Goal: Check status

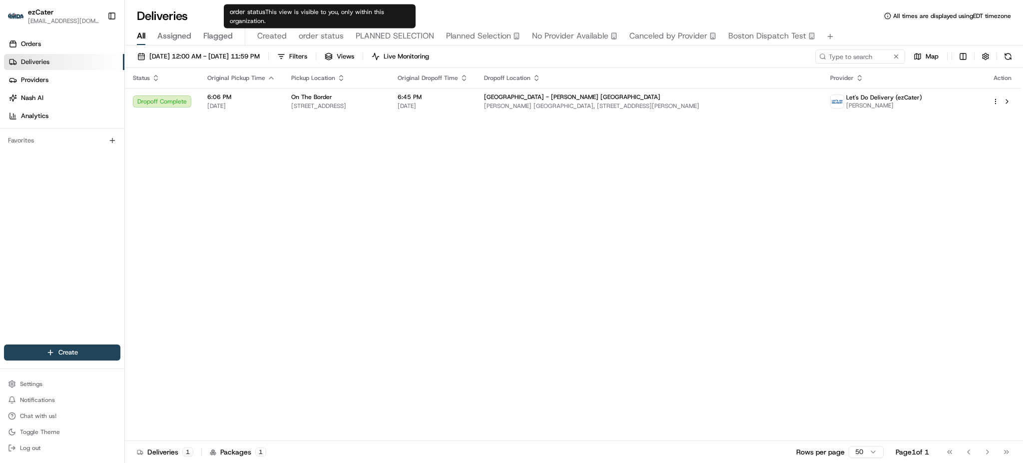
click at [334, 34] on span "order status" at bounding box center [321, 36] width 45 height 12
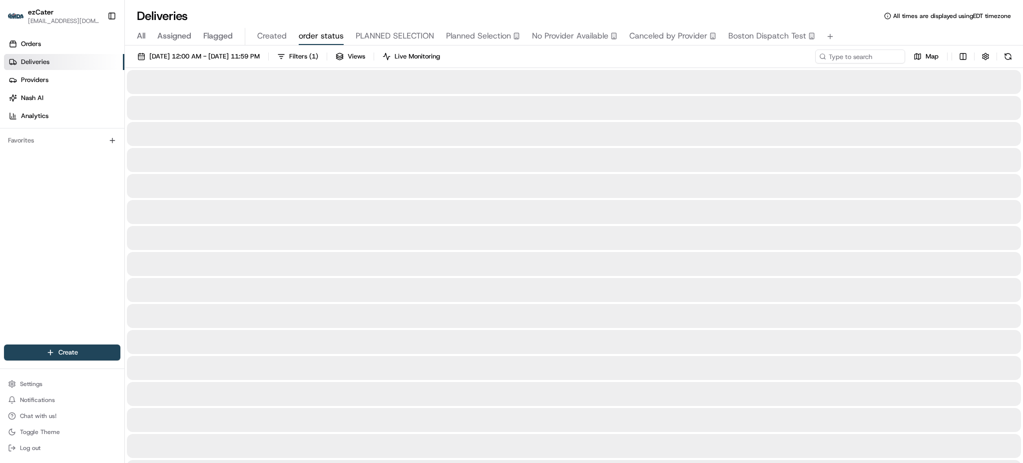
click at [44, 222] on div "Orders Deliveries Providers [PERSON_NAME] Analytics Favorites" at bounding box center [62, 191] width 124 height 318
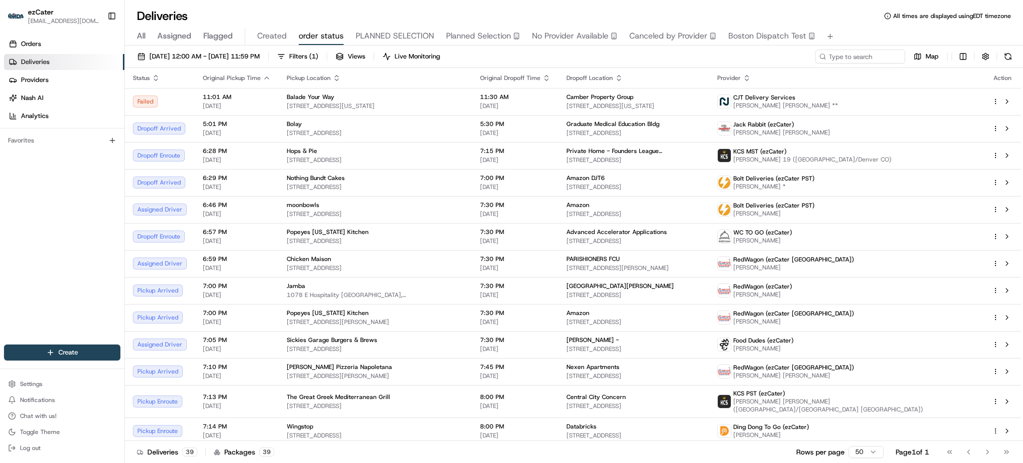
click at [865, 15] on div "Deliveries All times are displayed using EDT timezone" at bounding box center [574, 16] width 898 height 16
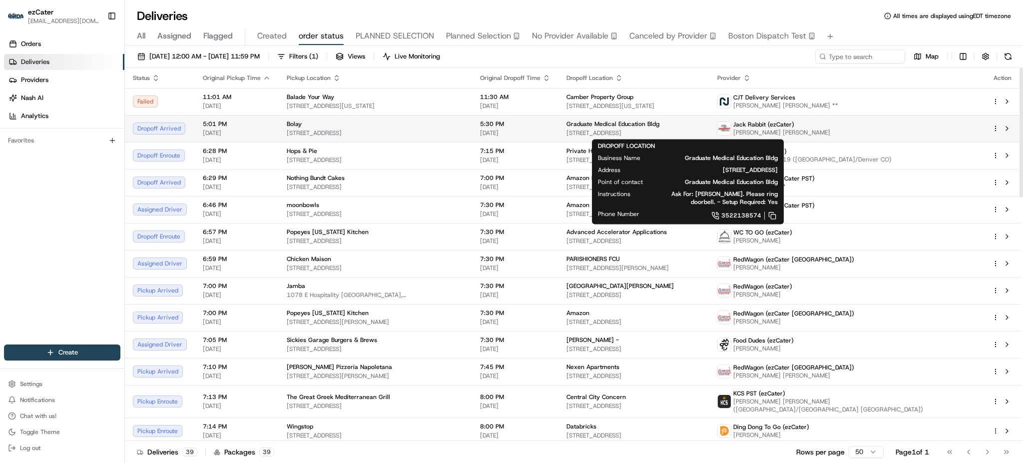
click at [638, 128] on div "Graduate Medical Education Bldg [STREET_ADDRESS]" at bounding box center [634, 128] width 135 height 17
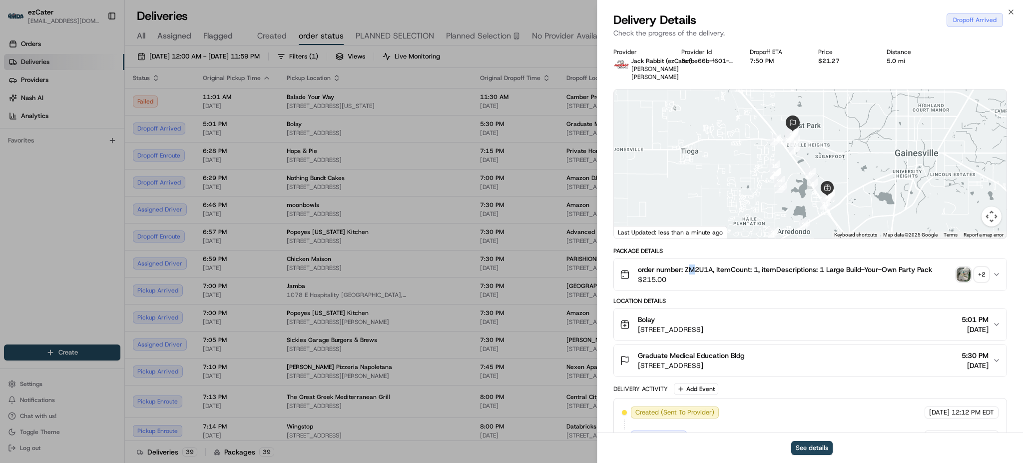
click at [693, 264] on span "order number: ZM2U1A, ItemCount: 1, itemDescriptions: 1 Large Build-Your-Own Pa…" at bounding box center [785, 269] width 294 height 10
copy span "M"
click at [690, 264] on span "order number: ZM2U1A, ItemCount: 1, itemDescriptions: 1 Large Build-Your-Own Pa…" at bounding box center [785, 269] width 294 height 10
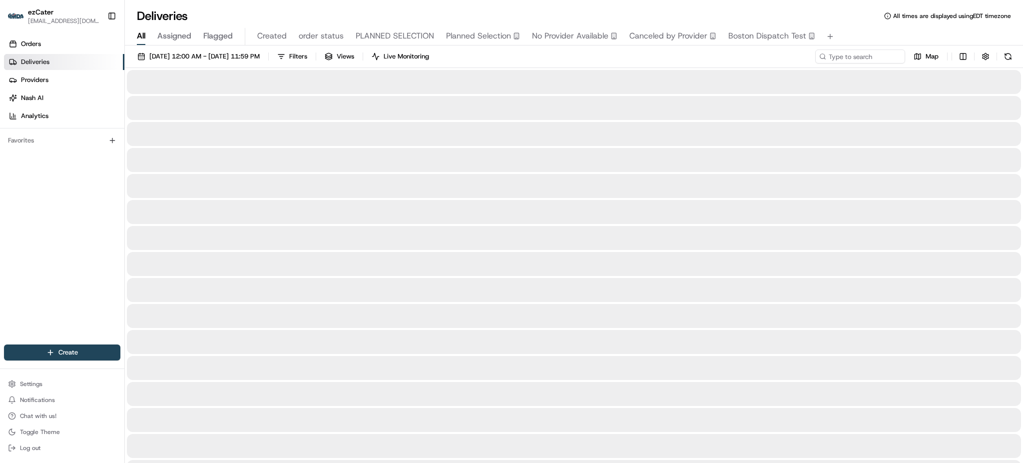
click at [145, 35] on span "All" at bounding box center [141, 36] width 8 height 12
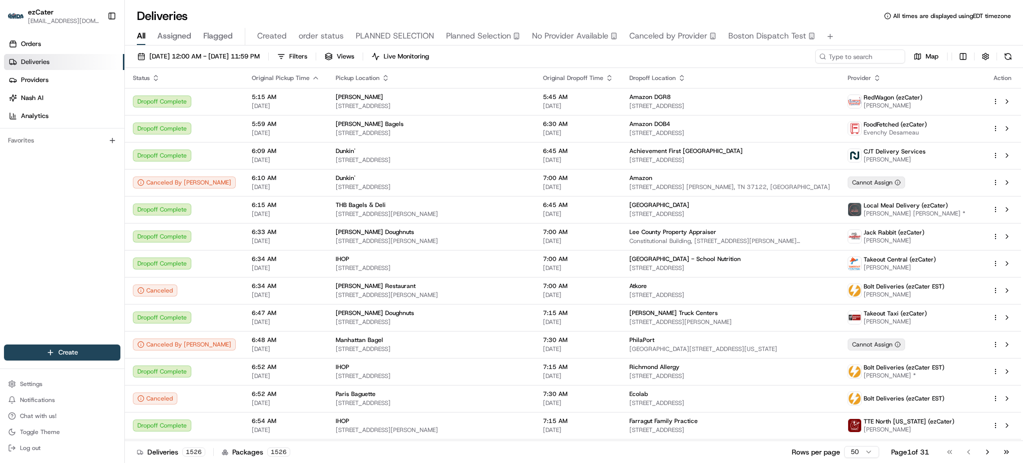
click at [885, 34] on div "All Assigned Flagged Created order status PLANNED SELECTION Planned Selection N…" at bounding box center [574, 36] width 898 height 17
click at [322, 41] on span "order status" at bounding box center [321, 36] width 45 height 12
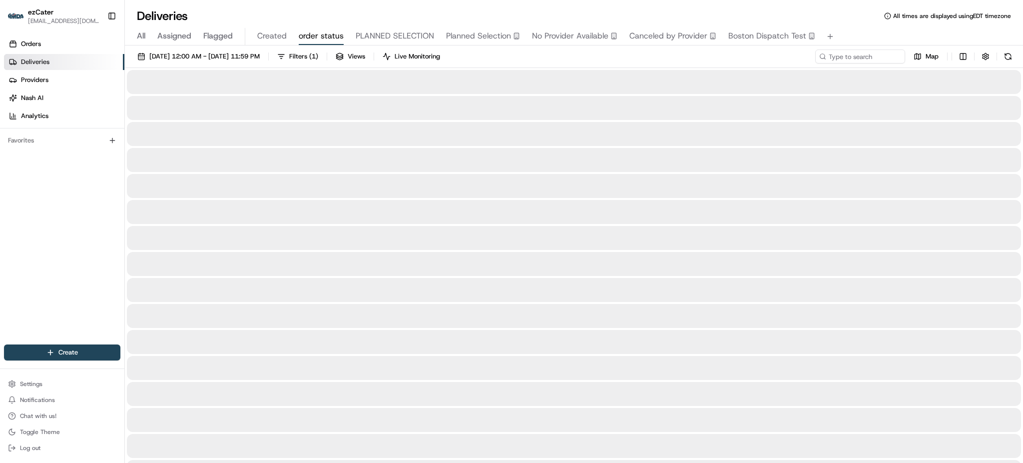
click at [551, 12] on div "Deliveries All times are displayed using EDT timezone" at bounding box center [574, 16] width 898 height 16
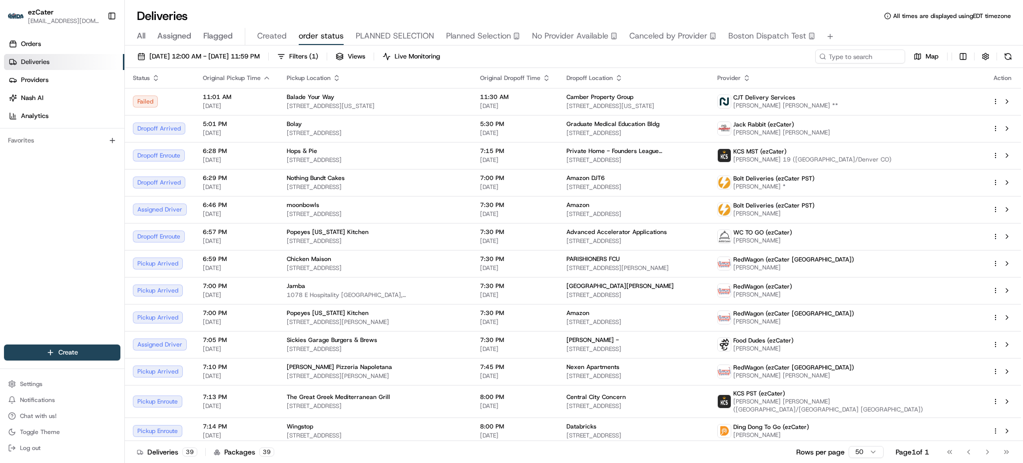
click at [614, 6] on div "Deliveries All times are displayed using EDT timezone All Assigned Flagged Crea…" at bounding box center [574, 231] width 898 height 463
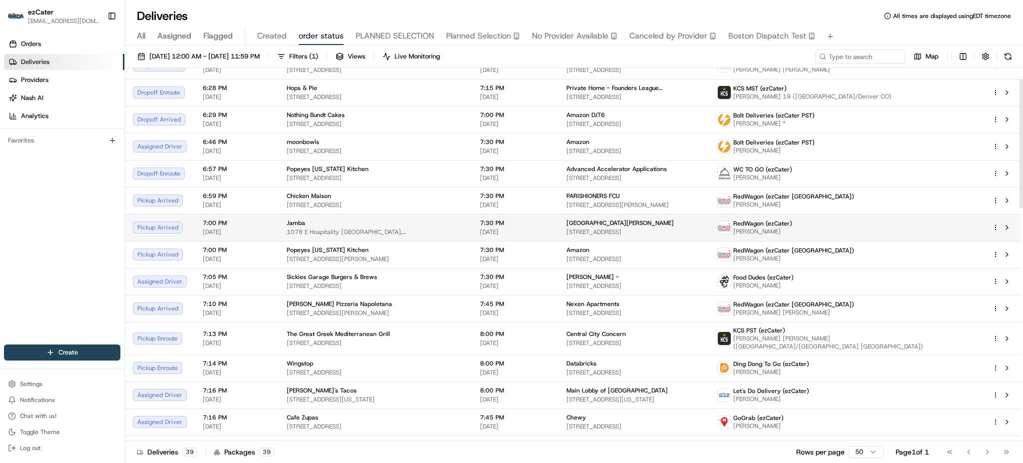
scroll to position [133, 0]
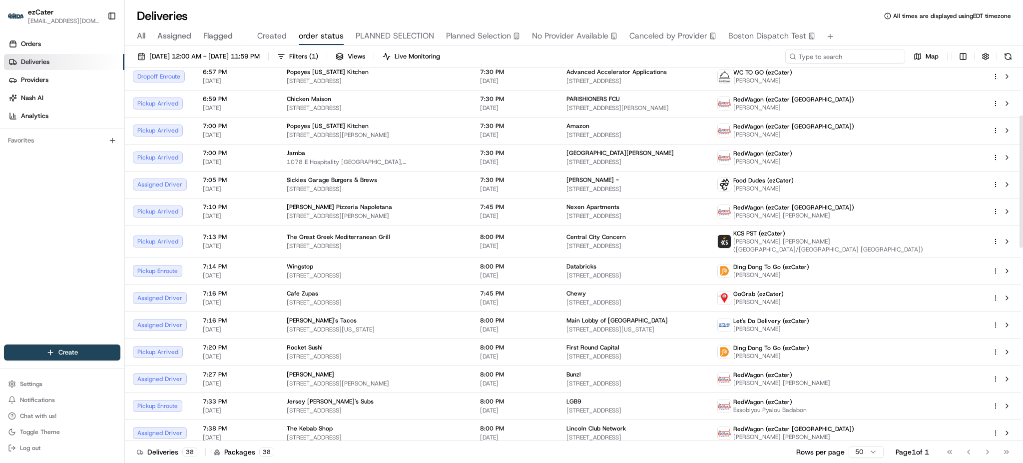
click at [877, 49] on input at bounding box center [845, 56] width 120 height 14
paste input "RM4JJK"
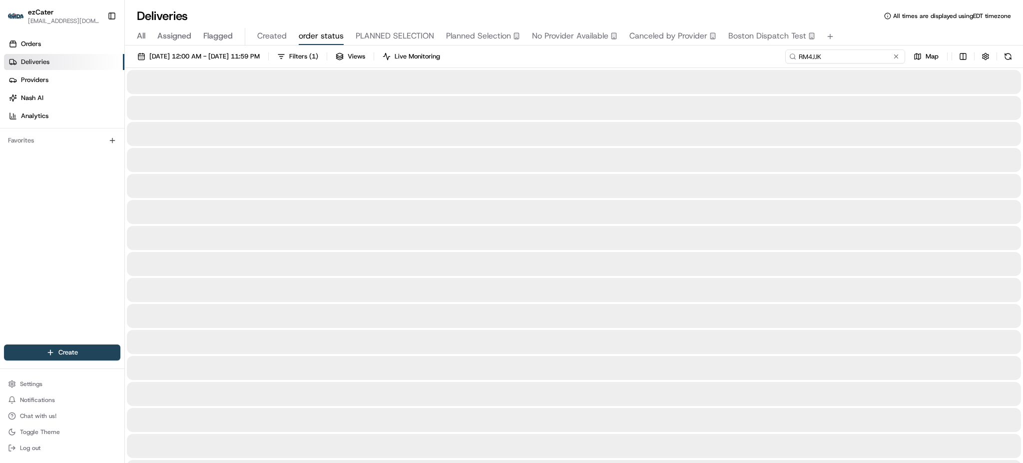
type input "RM4JJK"
click at [776, 55] on div "[DATE] 12:00 AM - [DATE] 11:59 PM Filters ( 1 ) Views Live Monitoring RM4JJK Map" at bounding box center [574, 58] width 898 height 18
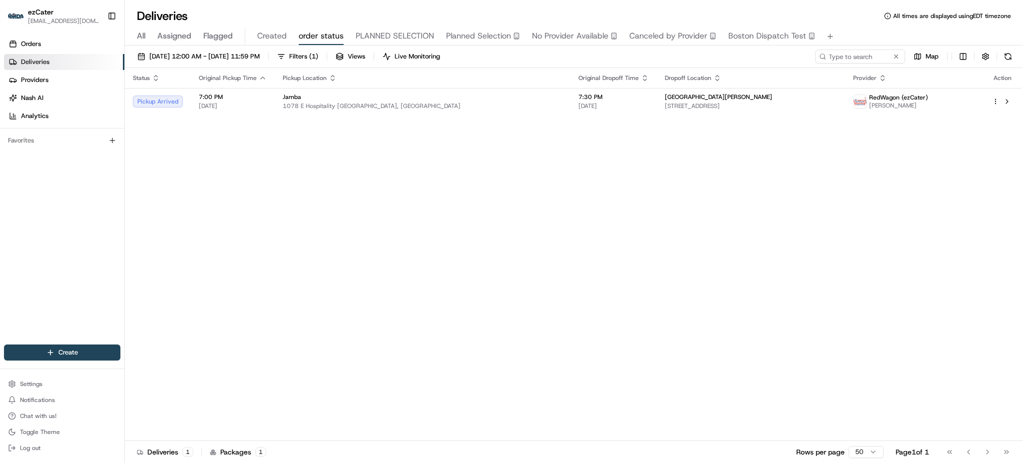
click at [142, 43] on button "All" at bounding box center [141, 36] width 8 height 17
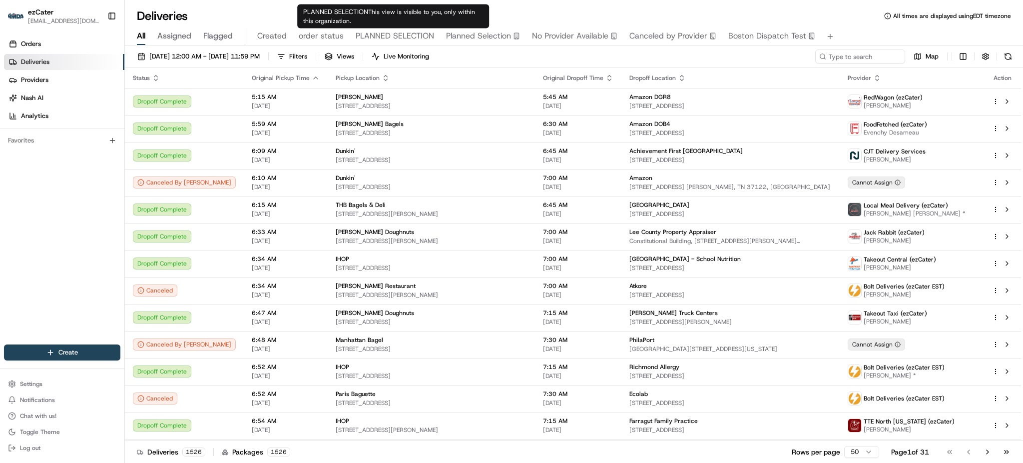
click at [395, 33] on span "PLANNED SELECTION" at bounding box center [395, 36] width 78 height 12
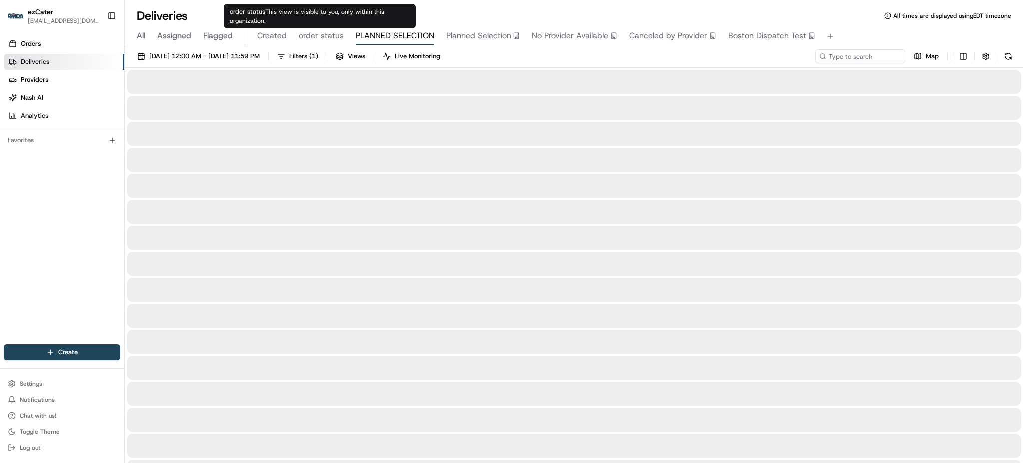
click at [335, 34] on span "order status" at bounding box center [321, 36] width 45 height 12
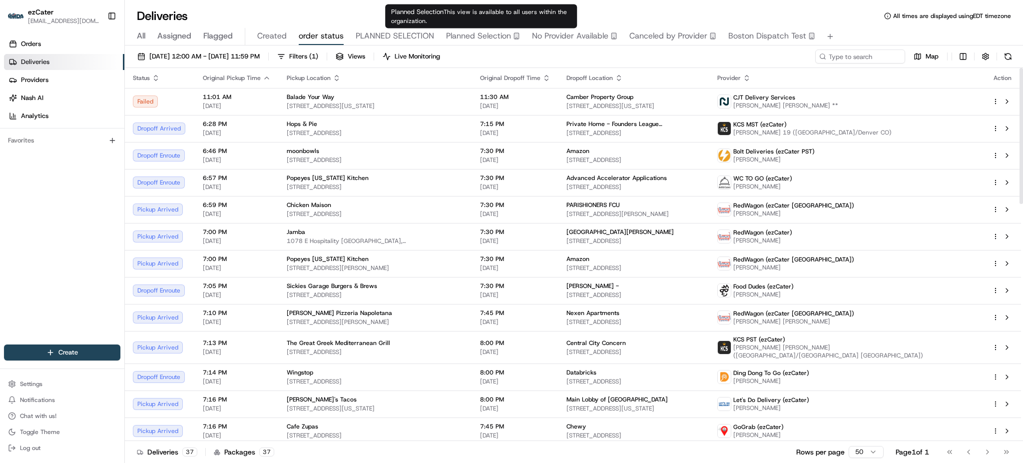
click at [857, 47] on div "[DATE] 12:00 AM - [DATE] 11:59 PM Filters ( 1 ) Views Live Monitoring Map Statu…" at bounding box center [574, 254] width 898 height 419
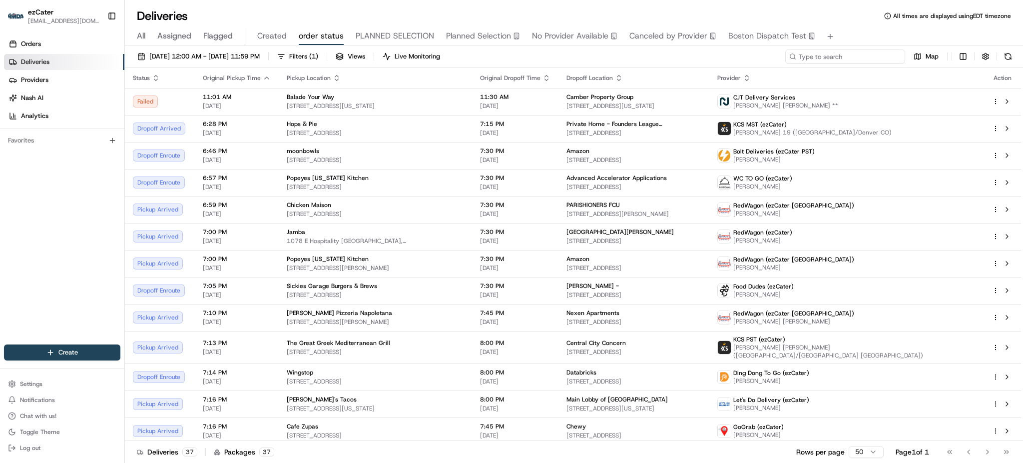
click at [858, 52] on input at bounding box center [845, 56] width 120 height 14
paste input "R56EU4"
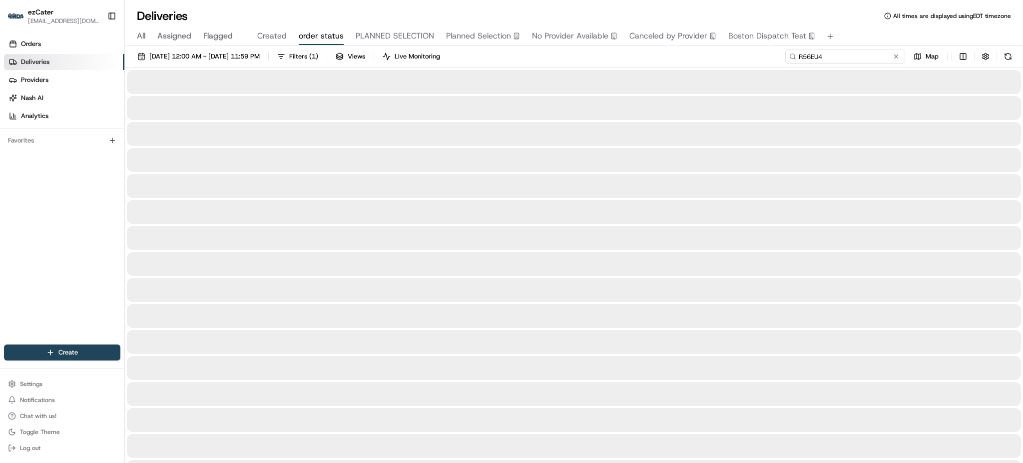
type input "R56EU4"
click at [138, 31] on span "All" at bounding box center [141, 36] width 8 height 12
click at [846, 63] on div "[DATE] 12:00 AM - [DATE] 11:59 PM Filters Views Live Monitoring Map" at bounding box center [574, 58] width 898 height 18
click at [847, 61] on input at bounding box center [845, 56] width 120 height 14
paste input "R56EU4"
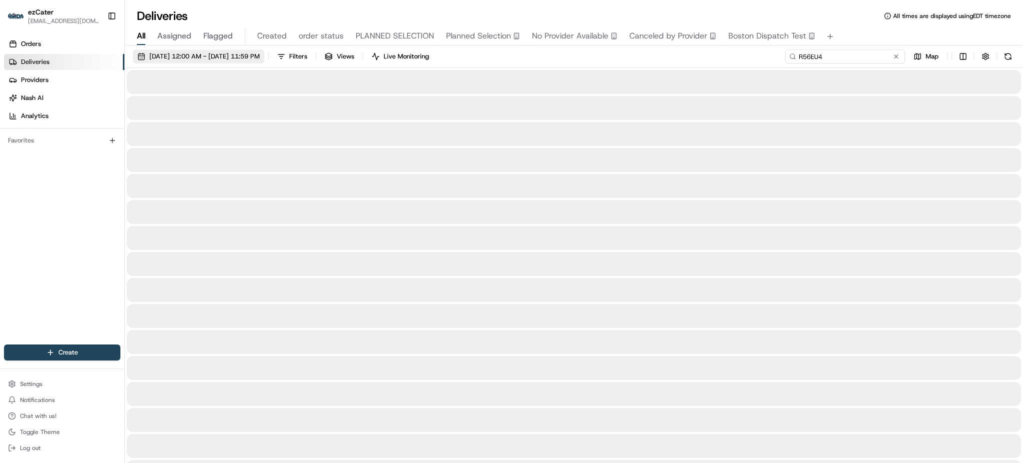
type input "R56EU4"
click at [849, 11] on div "Deliveries All times are displayed using EDT timezone" at bounding box center [574, 16] width 898 height 16
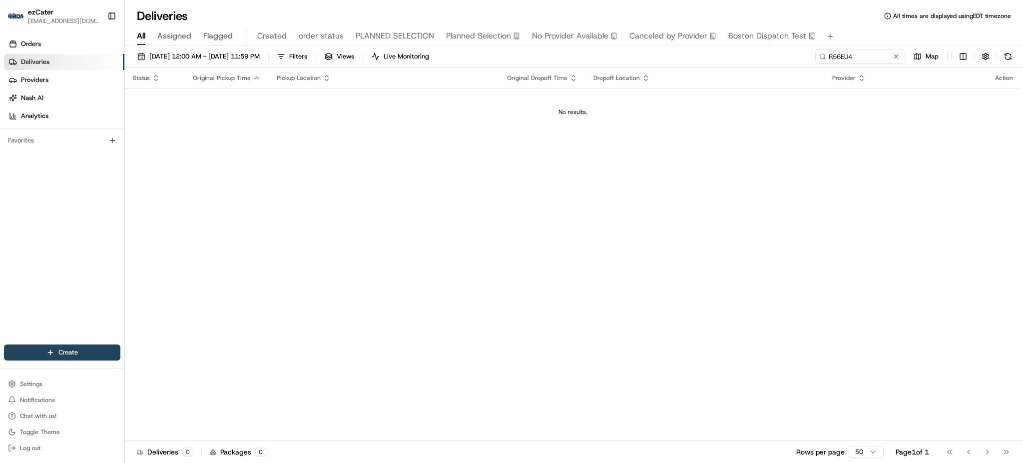
click at [693, 56] on div "[DATE] 12:00 AM - [DATE] 11:59 PM Filters Views Live Monitoring R56EU4 Map" at bounding box center [574, 58] width 898 height 18
click at [227, 47] on div "[DATE] 12:00 AM - [DATE] 11:59 PM Filters Views Live Monitoring R56EU4 Map Stat…" at bounding box center [574, 254] width 898 height 419
click at [227, 51] on button "[DATE] 12:00 AM - [DATE] 11:59 PM" at bounding box center [198, 56] width 131 height 14
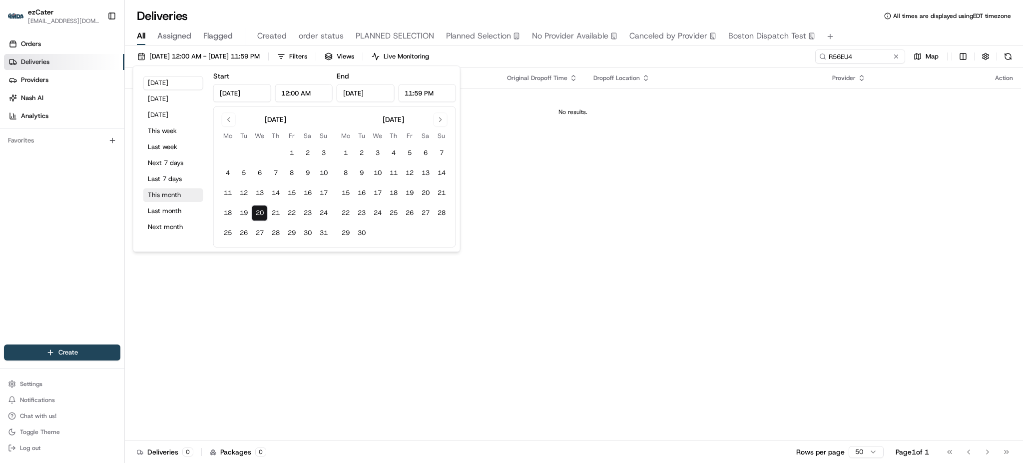
click at [187, 190] on button "This month" at bounding box center [173, 195] width 60 height 14
type input "[DATE]"
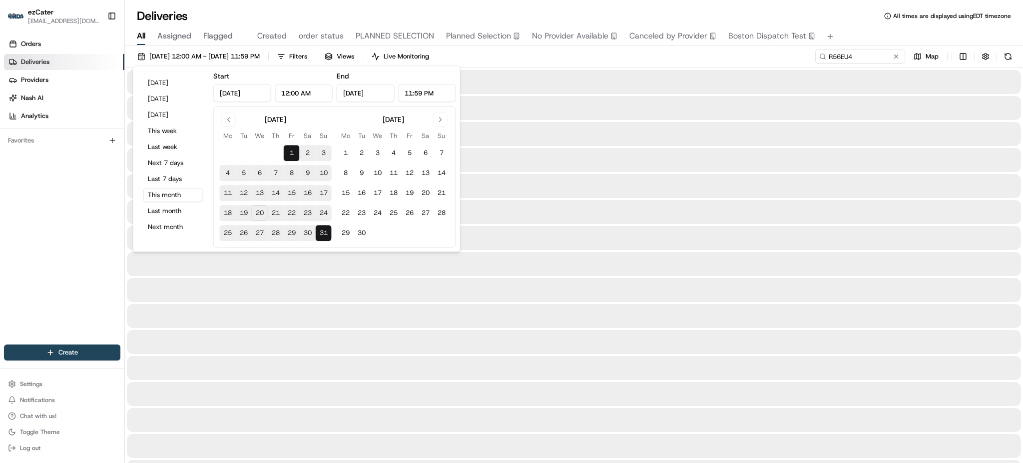
click at [577, 60] on div "[DATE] 12:00 AM - [DATE] 11:59 PM Filters Views Live Monitoring R56EU4 Map" at bounding box center [574, 58] width 898 height 18
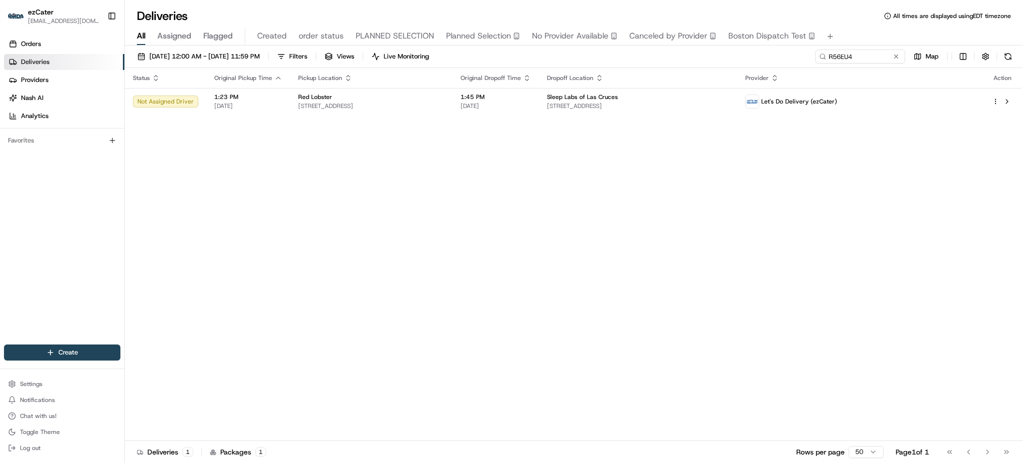
click at [787, 181] on div "Status Original Pickup Time Pickup Location Original Dropoff Time Dropoff Locat…" at bounding box center [573, 254] width 896 height 373
click at [526, 110] on td "1:45 PM [DATE]" at bounding box center [496, 101] width 86 height 27
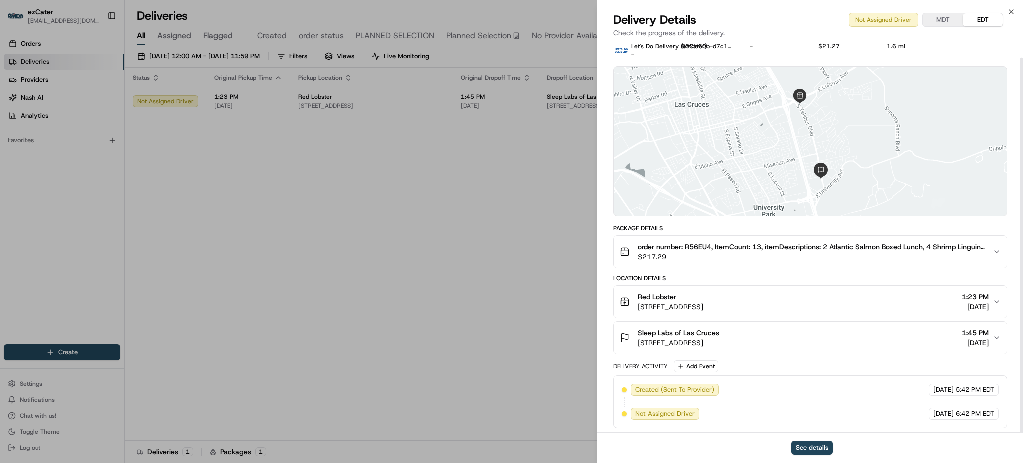
scroll to position [16, 0]
click at [720, 337] on span "[STREET_ADDRESS]" at bounding box center [678, 341] width 81 height 10
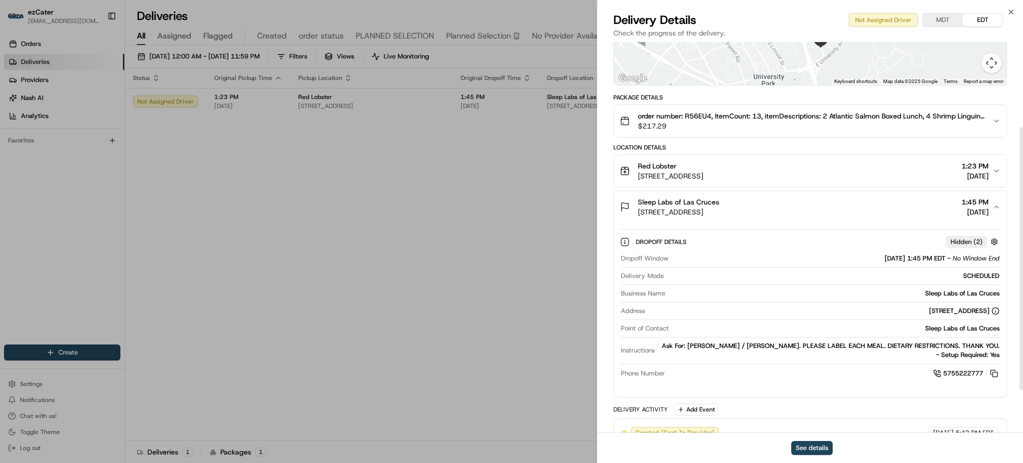
scroll to position [123, 0]
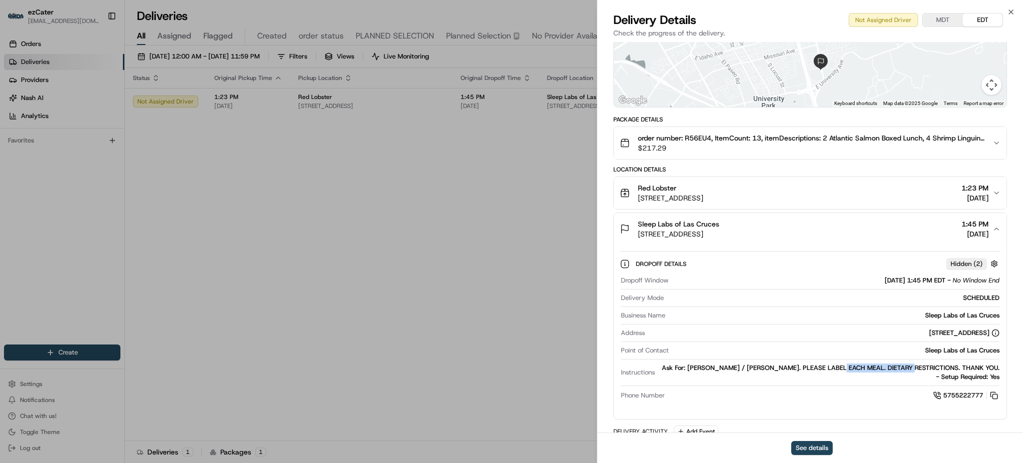
drag, startPoint x: 836, startPoint y: 366, endPoint x: 905, endPoint y: 365, distance: 69.5
click at [905, 365] on div "Ask For: [PERSON_NAME] / [PERSON_NAME]. PLEASE LABEL EACH MEAL. DIETARY RESTRIC…" at bounding box center [829, 372] width 341 height 18
copy div "DIETARY RESTRICTIONS"
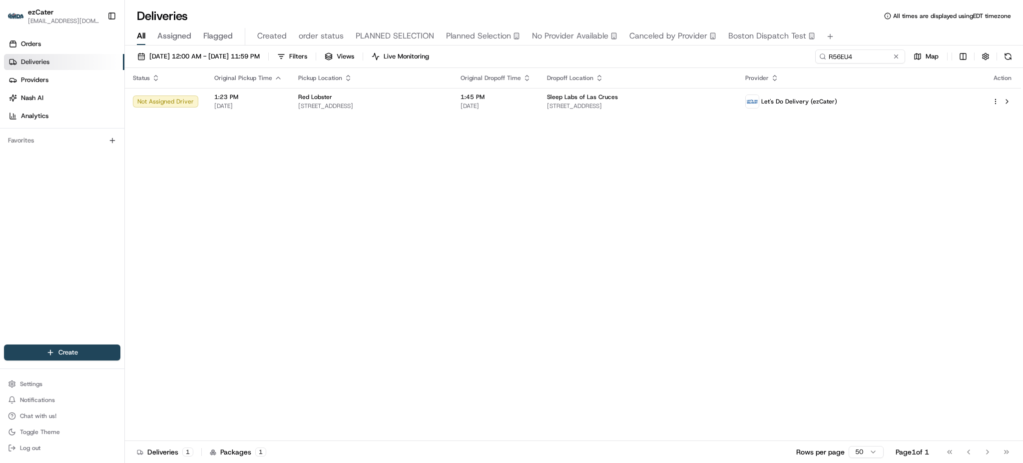
click at [701, 382] on div "Status Original Pickup Time Pickup Location Original Dropoff Time Dropoff Locat…" at bounding box center [573, 254] width 896 height 373
click at [842, 62] on input "R56EU4" at bounding box center [845, 56] width 120 height 14
paste input "5VF-WQ1"
click at [669, 198] on div "Status Original Pickup Time Pickup Location Original Dropoff Time Dropoff Locat…" at bounding box center [573, 254] width 896 height 373
click at [850, 57] on input "5VF-WQ1" at bounding box center [845, 56] width 120 height 14
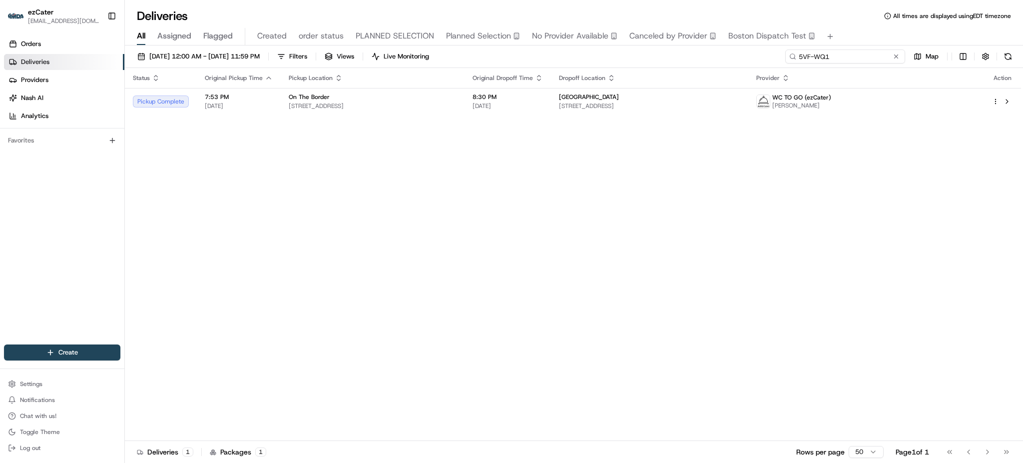
paste input "U0Y2TG"
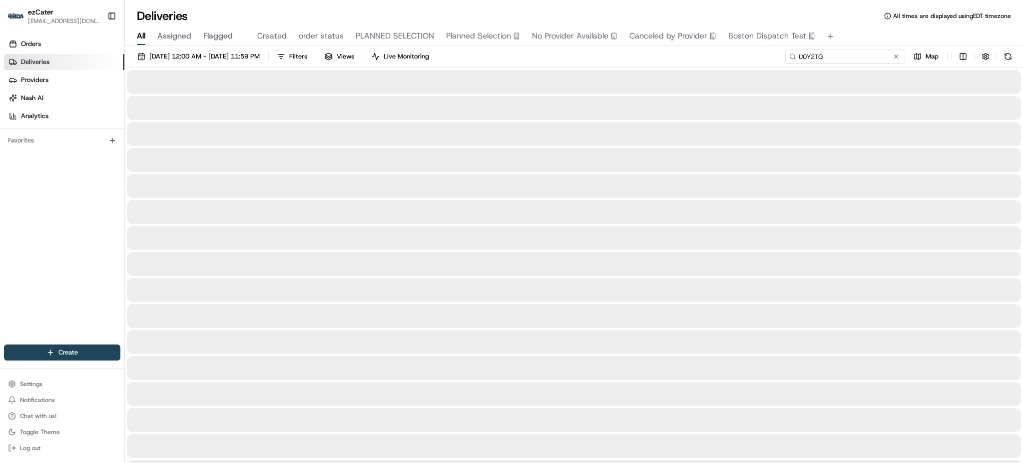
type input "U0Y2TG"
click at [858, 24] on div "All Assigned Flagged Created order status PLANNED SELECTION Planned Selection N…" at bounding box center [574, 34] width 898 height 21
click at [873, 26] on div "All Assigned Flagged Created order status PLANNED SELECTION Planned Selection N…" at bounding box center [574, 34] width 898 height 21
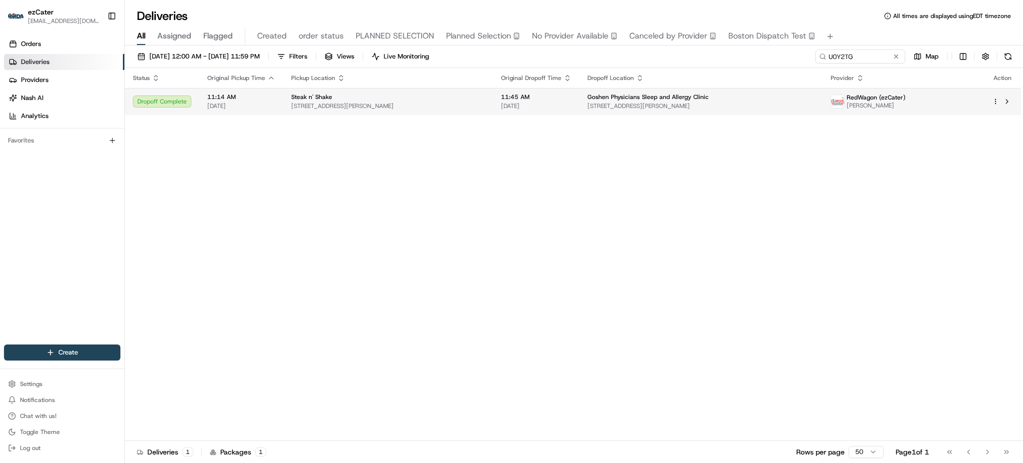
click at [676, 105] on span "[STREET_ADDRESS][PERSON_NAME]" at bounding box center [701, 106] width 227 height 8
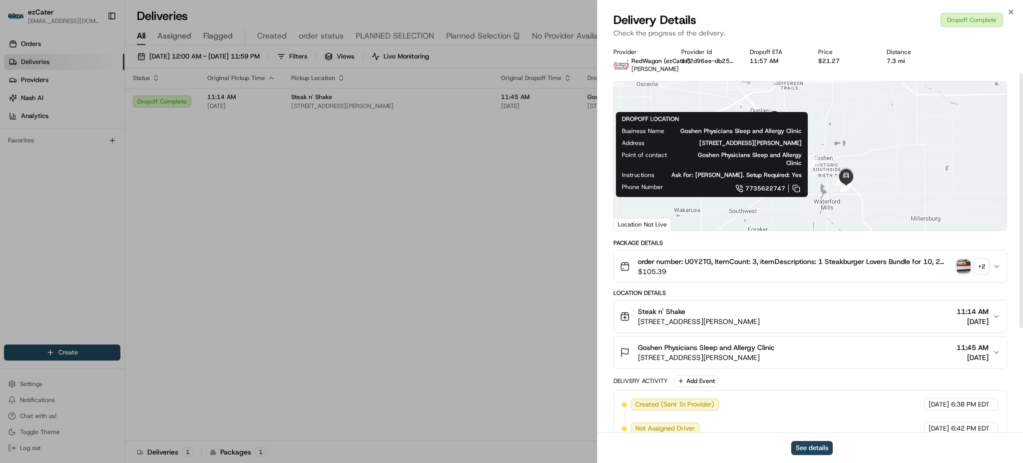
scroll to position [209, 0]
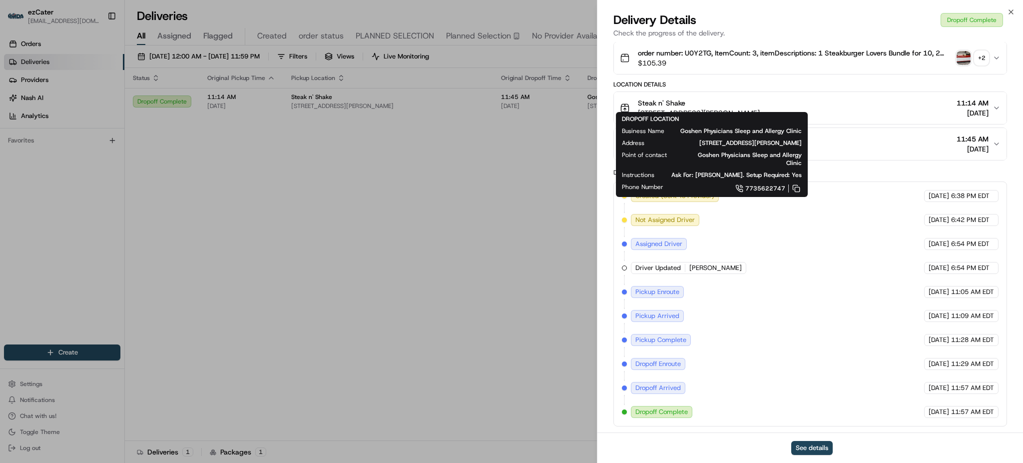
click at [742, 344] on div "Created (Sent To Provider) RedWagon (ezCater) [DATE] 6:38 PM EDT Not Assigned D…" at bounding box center [810, 304] width 377 height 228
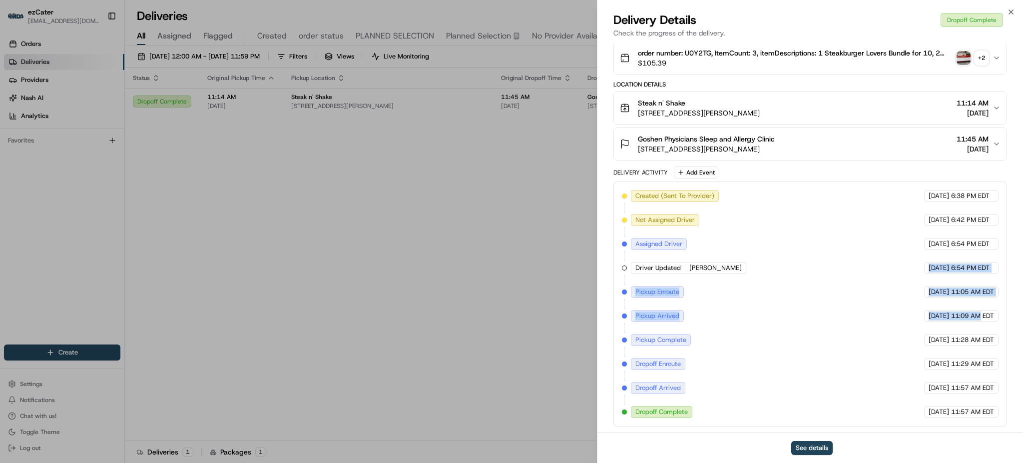
drag, startPoint x: 742, startPoint y: 316, endPoint x: 979, endPoint y: 317, distance: 237.3
click at [979, 317] on div "Created (Sent To Provider) RedWagon (ezCater) [DATE] 6:38 PM EDT Not Assigned D…" at bounding box center [810, 304] width 377 height 228
click at [979, 317] on span "11:09 AM EDT" at bounding box center [972, 315] width 43 height 9
click at [980, 317] on span "11:09 AM EDT" at bounding box center [972, 315] width 43 height 9
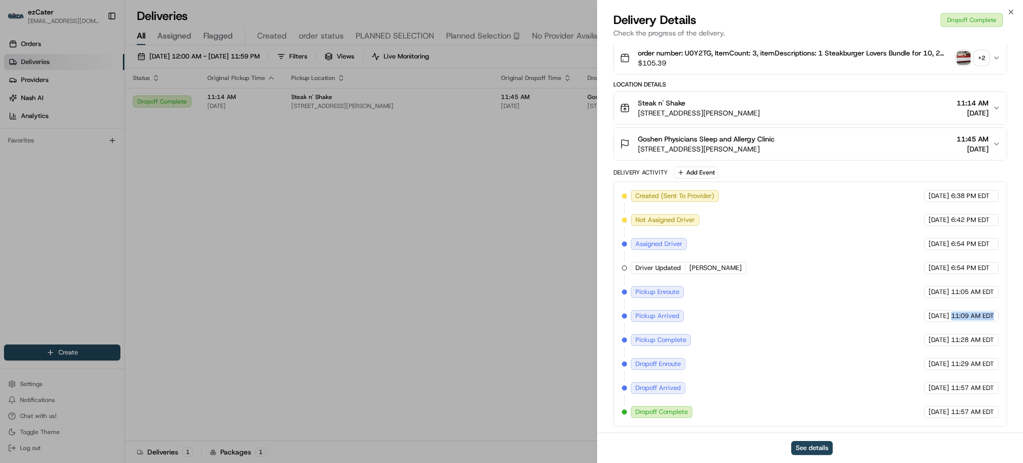
click at [981, 317] on span "11:09 AM EDT" at bounding box center [972, 315] width 43 height 9
click at [981, 319] on span "11:09 AM EDT" at bounding box center [972, 315] width 43 height 9
click at [981, 346] on div "[DATE] 11:28 AM EDT" at bounding box center [961, 340] width 74 height 12
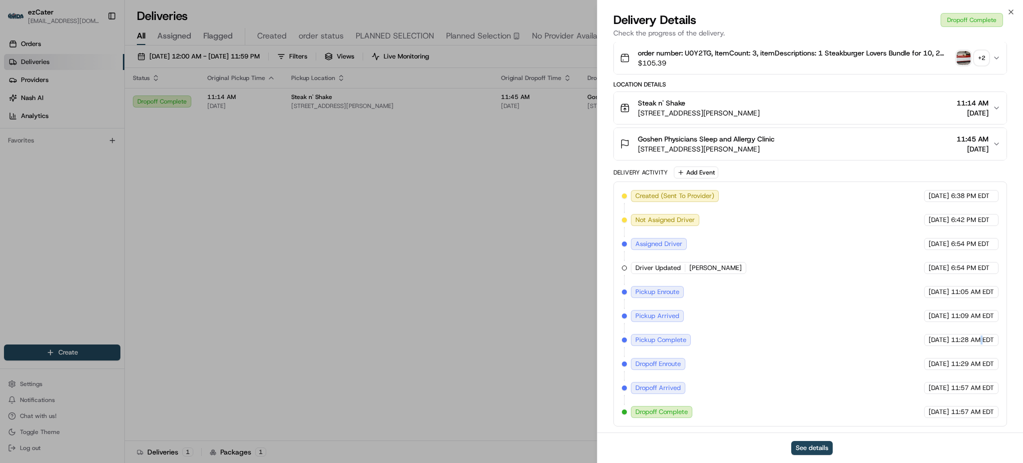
click at [981, 346] on div "[DATE] 11:28 AM EDT" at bounding box center [961, 340] width 74 height 12
click at [809, 448] on button "See details" at bounding box center [811, 448] width 41 height 14
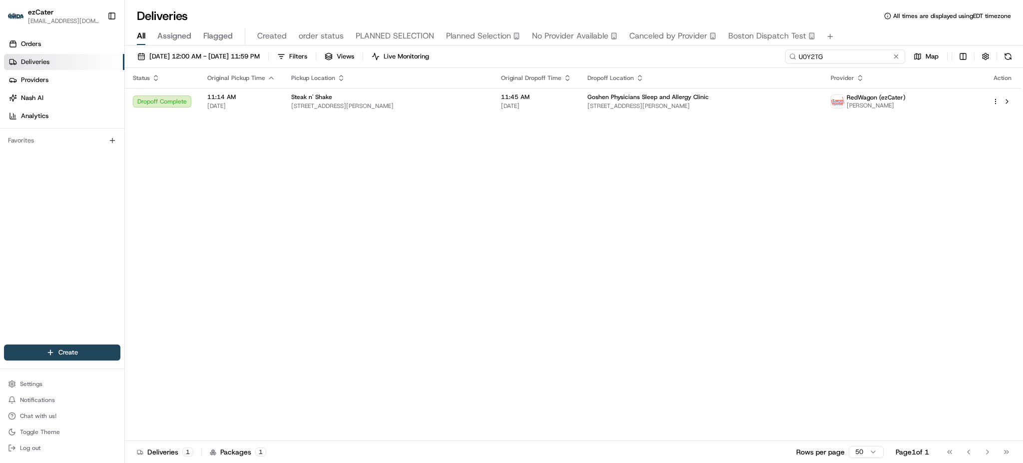
click at [838, 54] on input "U0Y2TG" at bounding box center [845, 56] width 120 height 14
paste input "G28TJP"
click at [857, 19] on div "Deliveries All times are displayed using EDT timezone" at bounding box center [574, 16] width 898 height 16
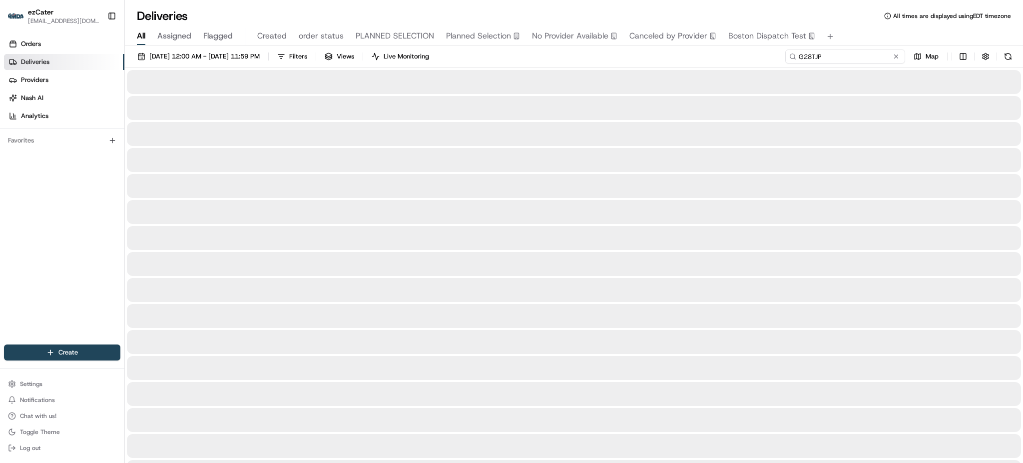
click at [873, 56] on input "G28TJP" at bounding box center [845, 56] width 120 height 14
type input "G28TJP"
click at [851, 38] on div "All Assigned Flagged Created order status PLANNED SELECTION Planned Selection N…" at bounding box center [574, 36] width 898 height 17
click at [866, 54] on input "G28TJP" at bounding box center [845, 56] width 120 height 14
click at [863, 28] on div "All Assigned Flagged Created order status PLANNED SELECTION Planned Selection N…" at bounding box center [574, 36] width 898 height 17
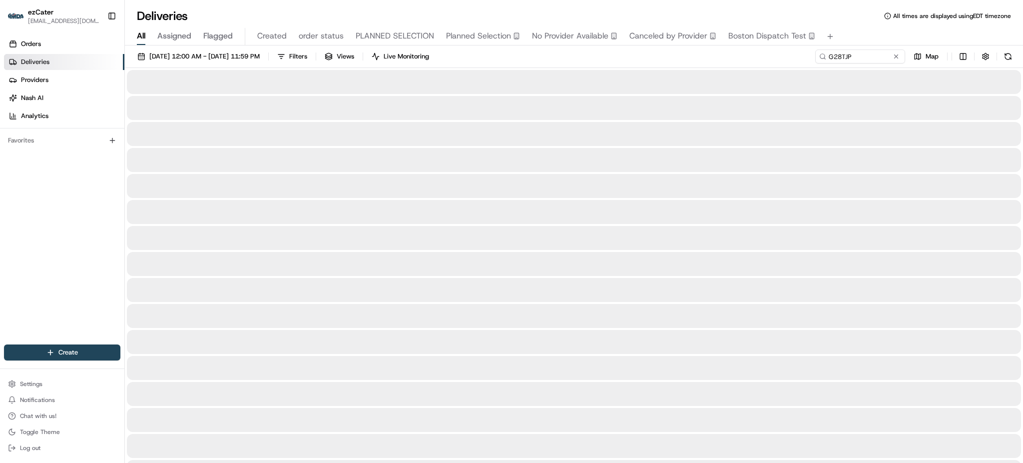
click at [863, 28] on div "All Assigned Flagged Created order status PLANNED SELECTION Planned Selection N…" at bounding box center [574, 36] width 898 height 17
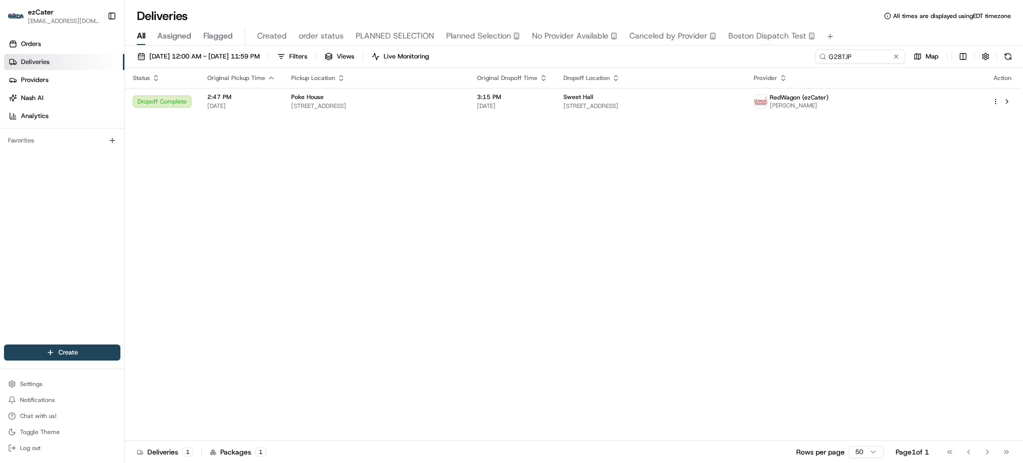
click at [701, 84] on th "Dropoff Location" at bounding box center [651, 78] width 190 height 20
click at [704, 95] on div "Sweet Hall" at bounding box center [651, 97] width 174 height 8
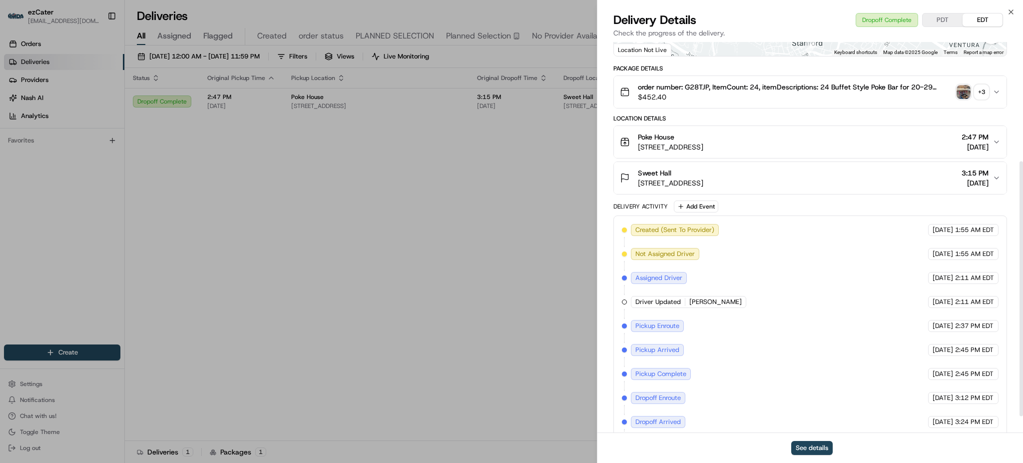
scroll to position [209, 0]
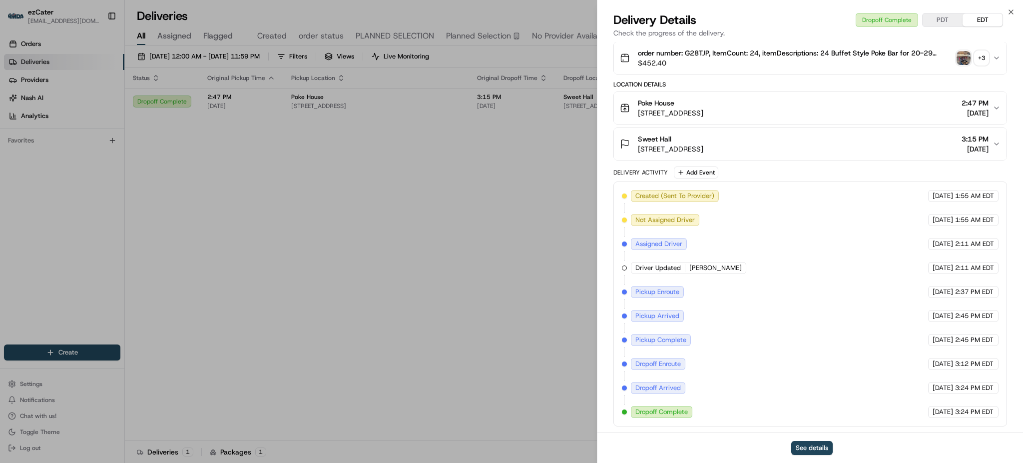
drag, startPoint x: 706, startPoint y: 336, endPoint x: 941, endPoint y: 339, distance: 235.9
click at [941, 339] on div "Created (Sent To Provider) RedWagon (ezCater) [DATE] 1:55 AM EDT Not Assigned D…" at bounding box center [810, 304] width 377 height 228
click at [945, 339] on span "[DATE]" at bounding box center [943, 339] width 20 height 9
click at [949, 339] on span "[DATE]" at bounding box center [943, 339] width 20 height 9
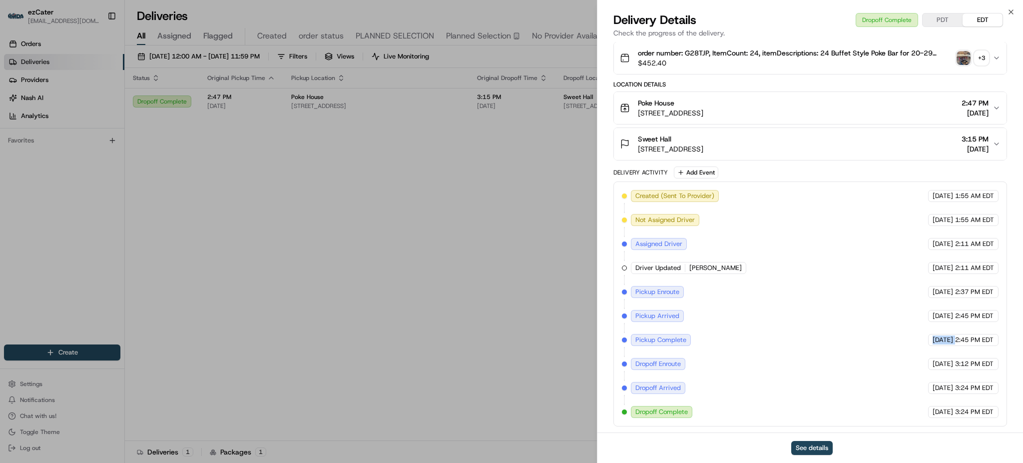
click at [949, 339] on span "[DATE]" at bounding box center [943, 339] width 20 height 9
click at [977, 339] on span "2:45 PM EDT" at bounding box center [974, 339] width 38 height 9
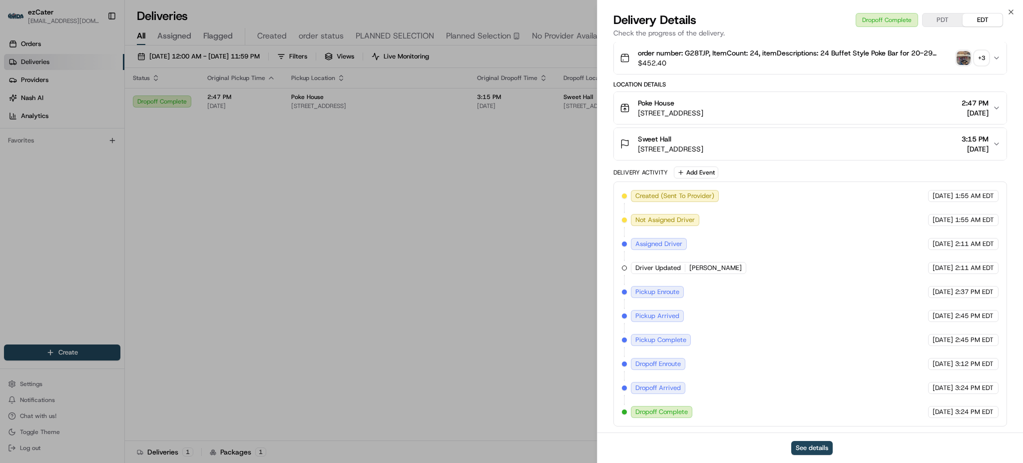
click at [966, 314] on span "2:45 PM EDT" at bounding box center [974, 315] width 38 height 9
click at [966, 338] on span "2:45 PM EDT" at bounding box center [974, 339] width 38 height 9
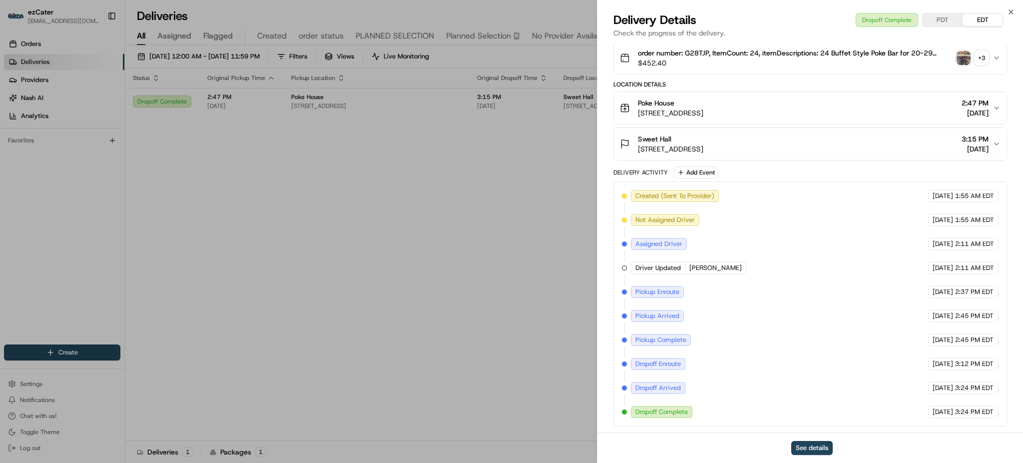
click at [966, 359] on span "3:12 PM EDT" at bounding box center [974, 363] width 38 height 9
click at [965, 410] on span "3:24 PM EDT" at bounding box center [974, 411] width 38 height 9
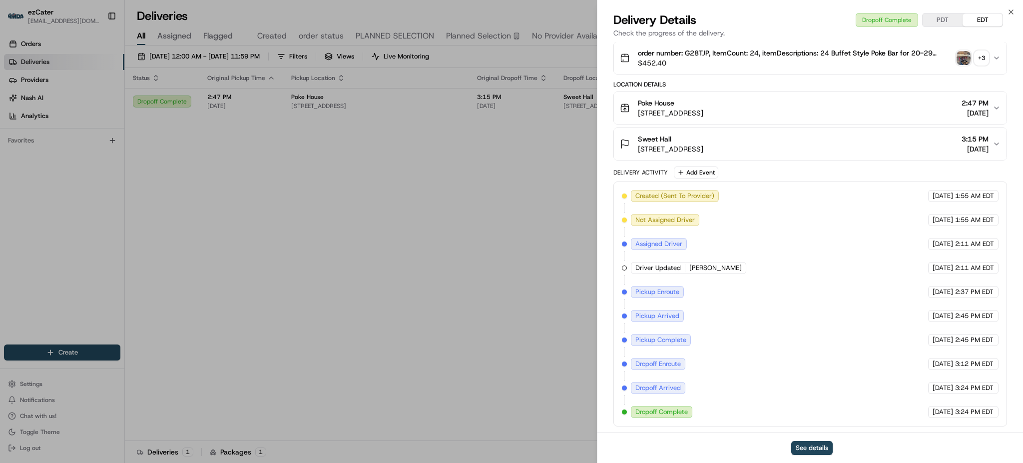
click at [958, 343] on span "2:45 PM EDT" at bounding box center [974, 339] width 38 height 9
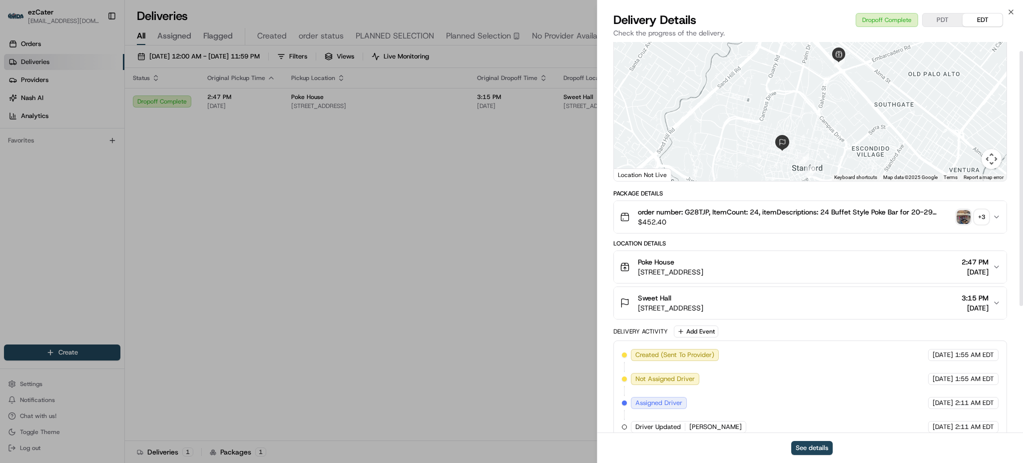
scroll to position [0, 0]
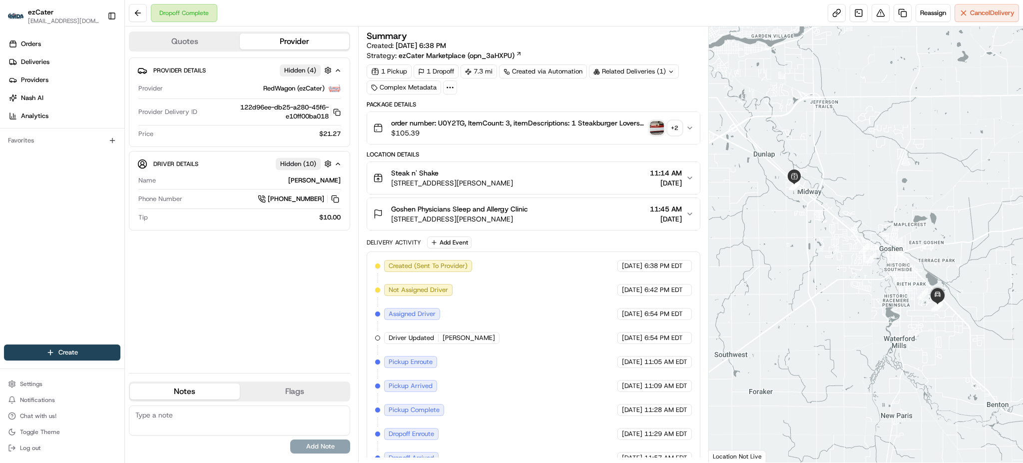
click at [522, 147] on div "Package Details order number: U0Y2TG, ItemCount: 3, itemDescriptions: 1 Steakbu…" at bounding box center [533, 298] width 333 height 396
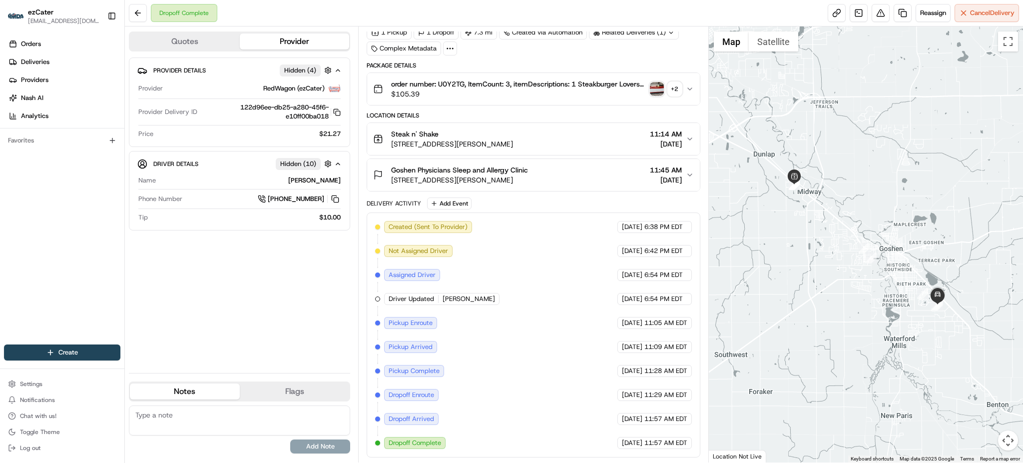
click at [677, 14] on div "Dropoff Complete Reassign Cancel Delivery" at bounding box center [574, 13] width 898 height 26
